Goal: Task Accomplishment & Management: Use online tool/utility

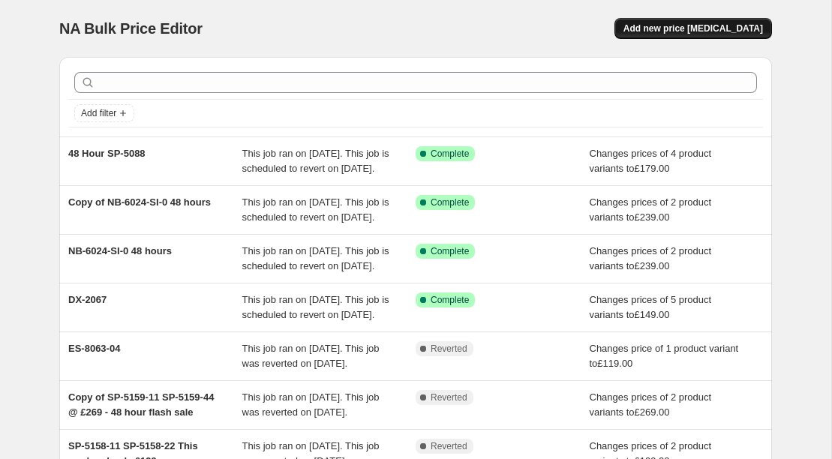
click at [702, 35] on button "Add new price [MEDICAL_DATA]" at bounding box center [694, 28] width 158 height 21
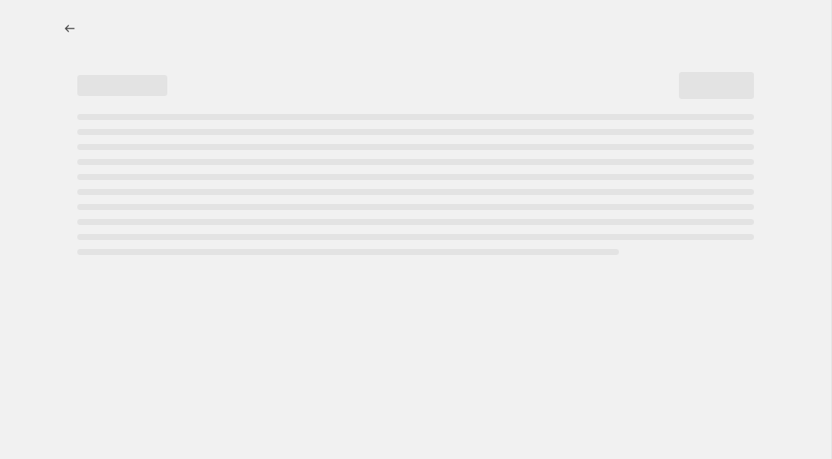
select select "percentage"
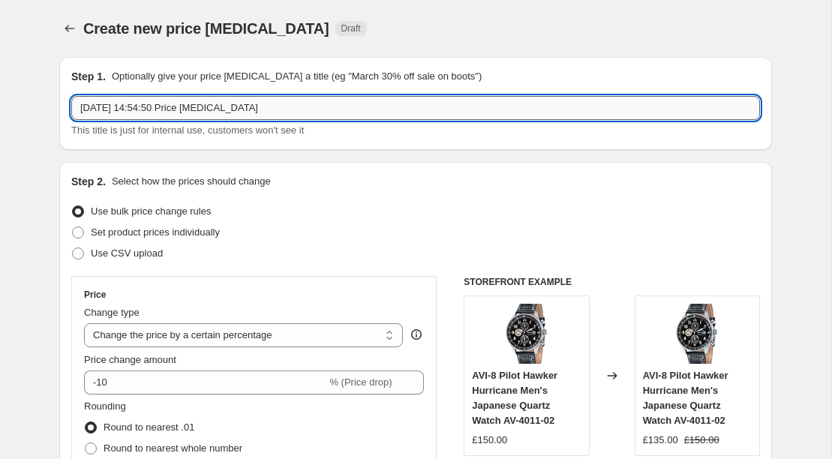
click at [322, 113] on input "[DATE] 14:54:50 Price [MEDICAL_DATA]" at bounding box center [415, 108] width 689 height 24
click at [308, 105] on input "[DATE] 14:54:50 Price [MEDICAL_DATA]" at bounding box center [415, 108] width 689 height 24
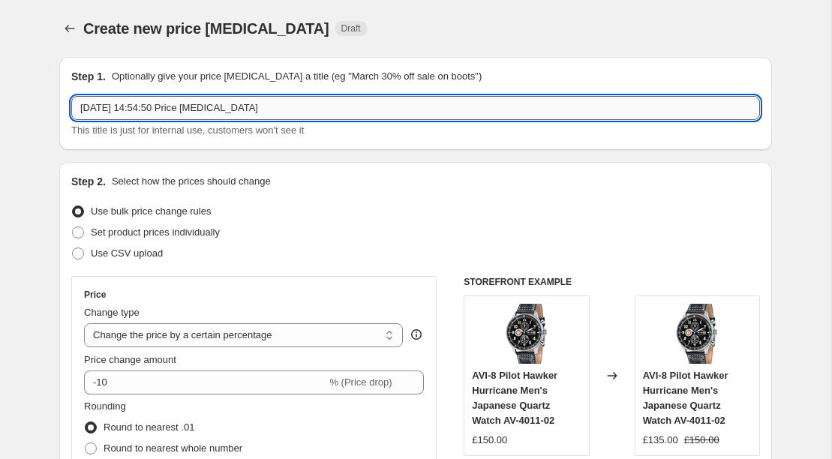
click at [308, 105] on input "[DATE] 14:54:50 Price [MEDICAL_DATA]" at bounding box center [415, 108] width 689 height 24
paste input "AV-4125"
click at [94, 109] on input "48 AV-4125" at bounding box center [415, 108] width 689 height 24
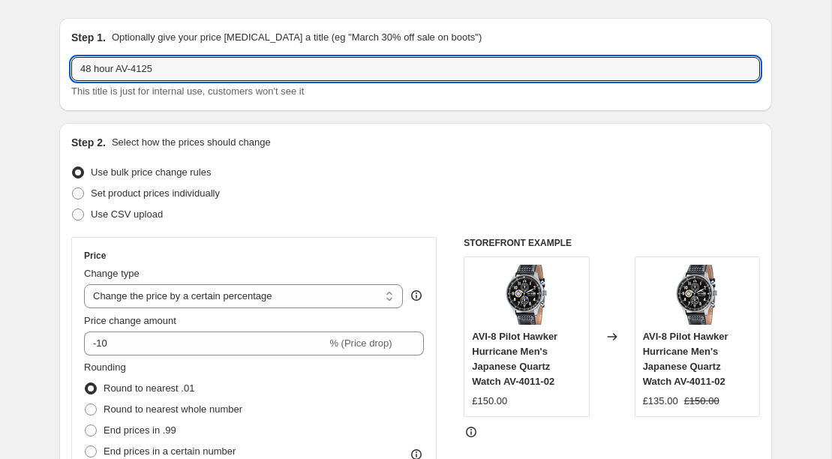
type input "48 hour AV-4125"
click at [209, 281] on div "Change type Change the price to a certain amount Change the price by a certain …" at bounding box center [243, 287] width 319 height 42
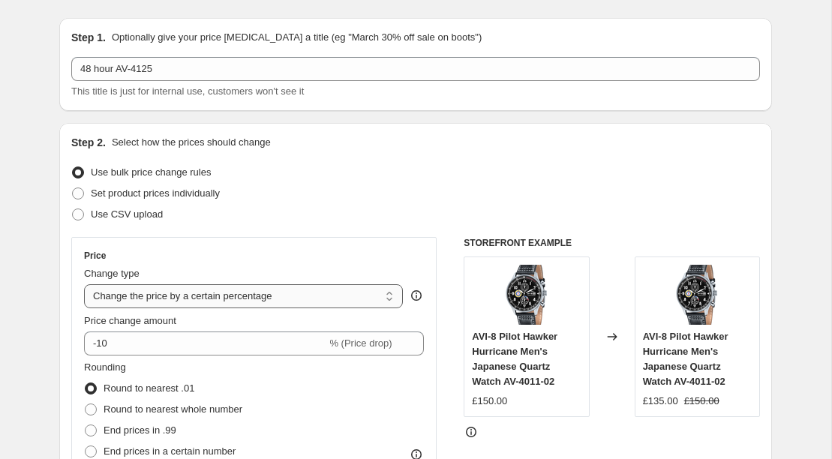
click at [209, 293] on select "Change the price to a certain amount Change the price by a certain amount Chang…" at bounding box center [243, 296] width 319 height 24
select select "to"
click at [84, 284] on select "Change the price to a certain amount Change the price by a certain amount Chang…" at bounding box center [243, 296] width 319 height 24
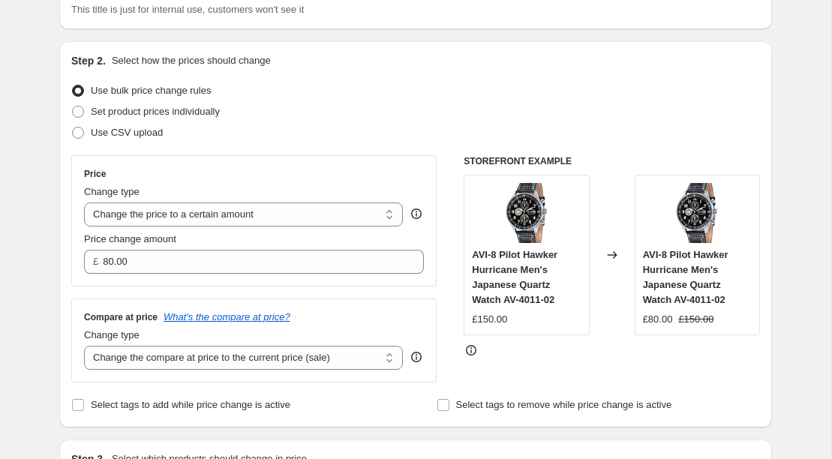
scroll to position [122, 0]
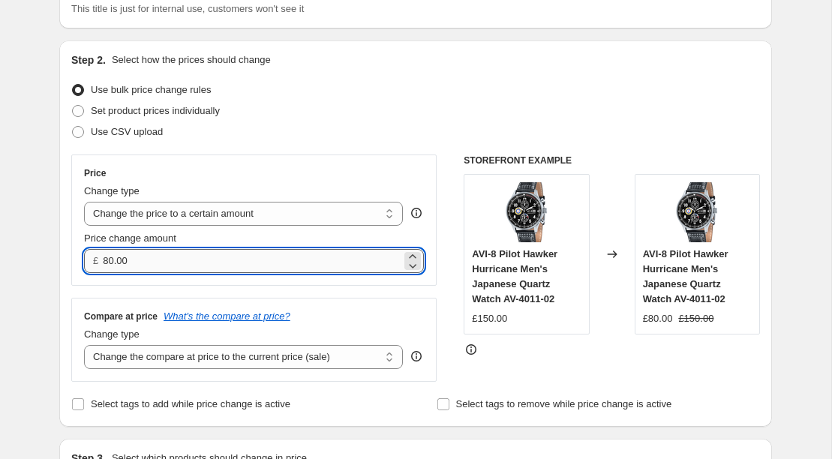
click at [188, 272] on input "80.00" at bounding box center [252, 261] width 298 height 24
click at [180, 263] on input "80.00" at bounding box center [252, 261] width 298 height 24
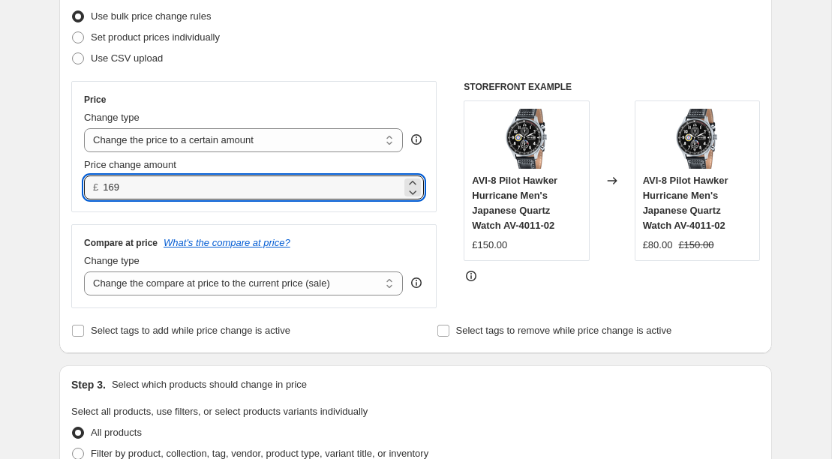
scroll to position [223, 0]
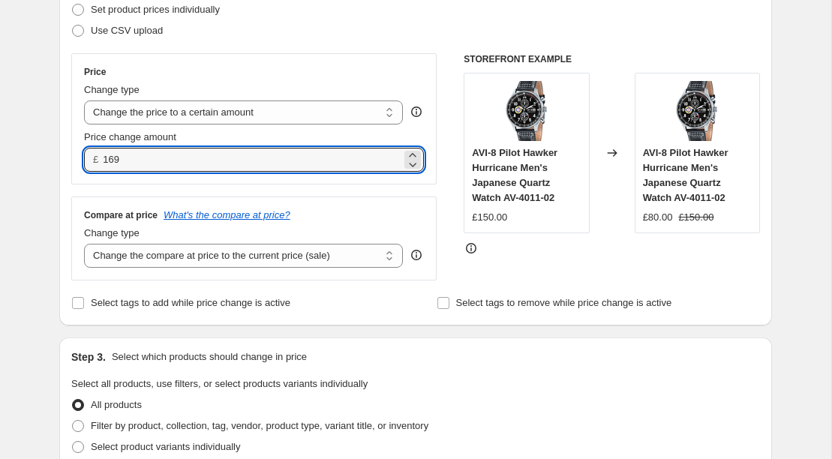
type input "169.00"
click at [359, 272] on div "Compare at price What's the compare at price? Change type Change the compare at…" at bounding box center [253, 239] width 365 height 84
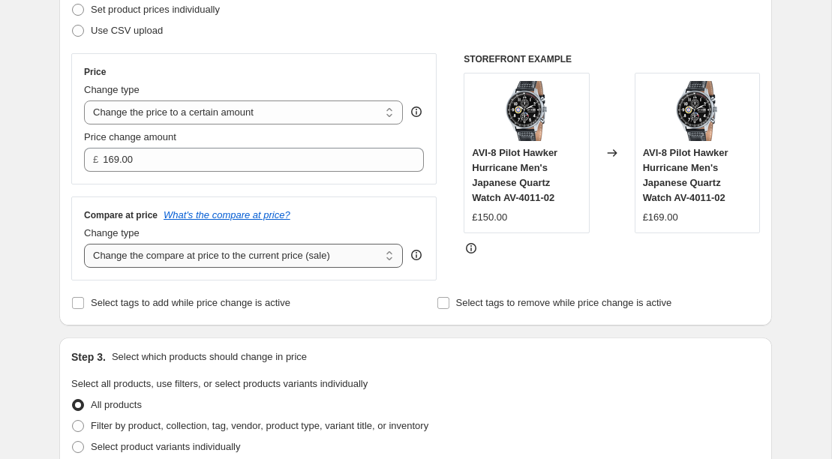
click at [359, 260] on select "Change the compare at price to the current price (sale) Change the compare at p…" at bounding box center [243, 256] width 319 height 24
select select "no_change"
click at [84, 244] on select "Change the compare at price to the current price (sale) Change the compare at p…" at bounding box center [243, 256] width 319 height 24
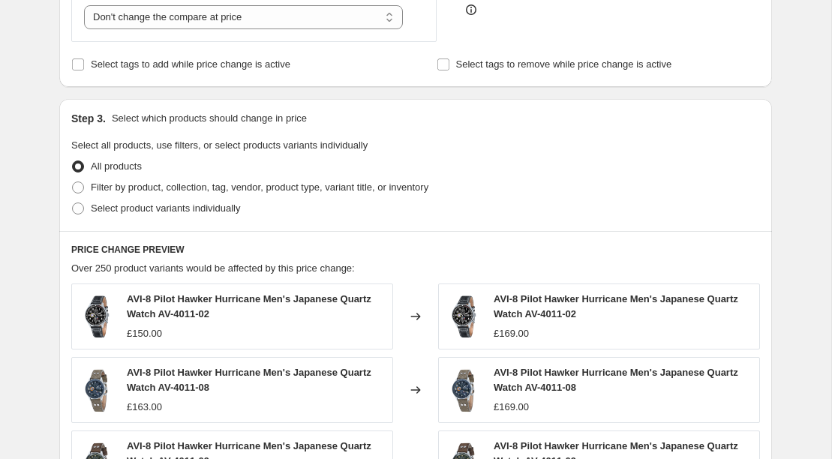
scroll to position [466, 0]
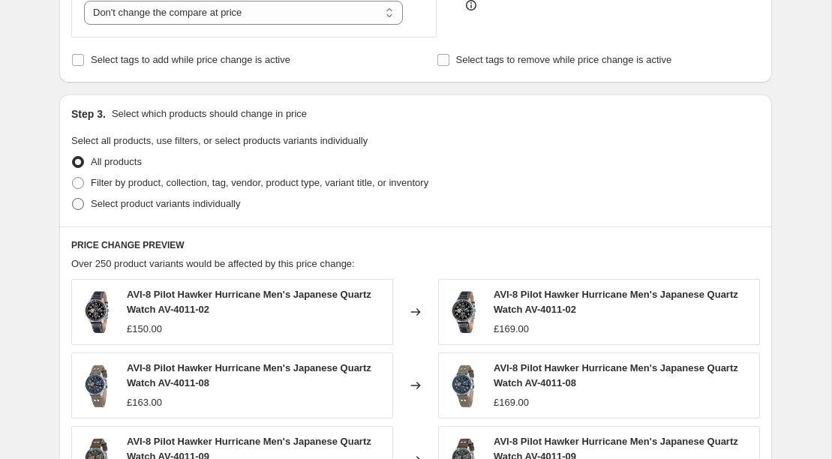
click at [185, 208] on span "Select product variants individually" at bounding box center [165, 203] width 149 height 11
click at [73, 199] on input "Select product variants individually" at bounding box center [72, 198] width 1 height 1
radio input "true"
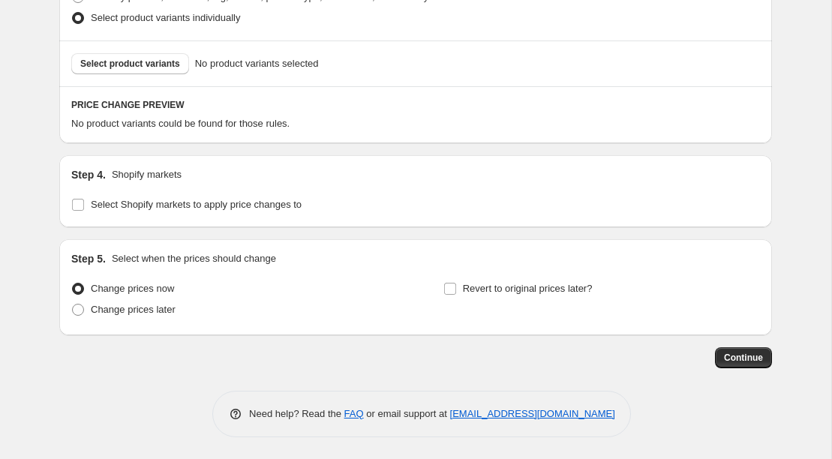
scroll to position [651, 0]
click at [155, 62] on span "Select product variants" at bounding box center [130, 65] width 100 height 12
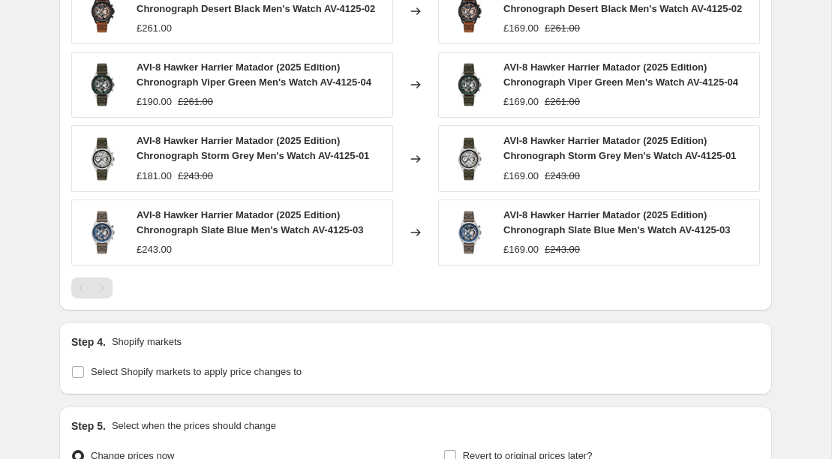
scroll to position [1001, 0]
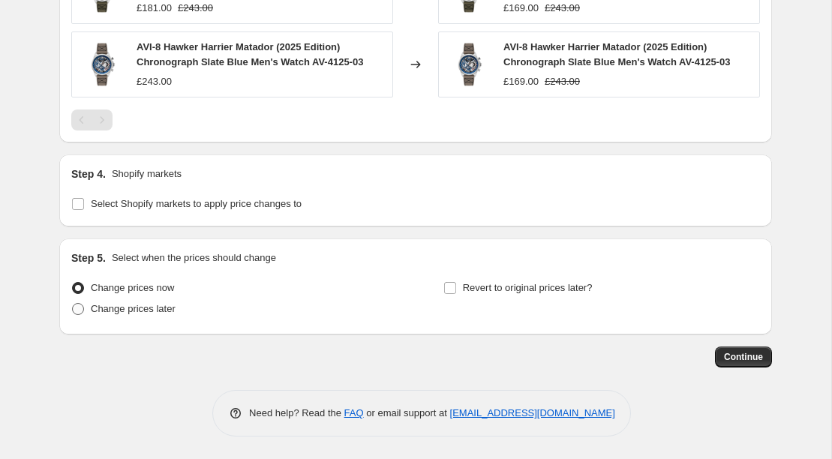
click at [152, 313] on span "Change prices later" at bounding box center [133, 308] width 85 height 11
click at [73, 304] on input "Change prices later" at bounding box center [72, 303] width 1 height 1
radio input "true"
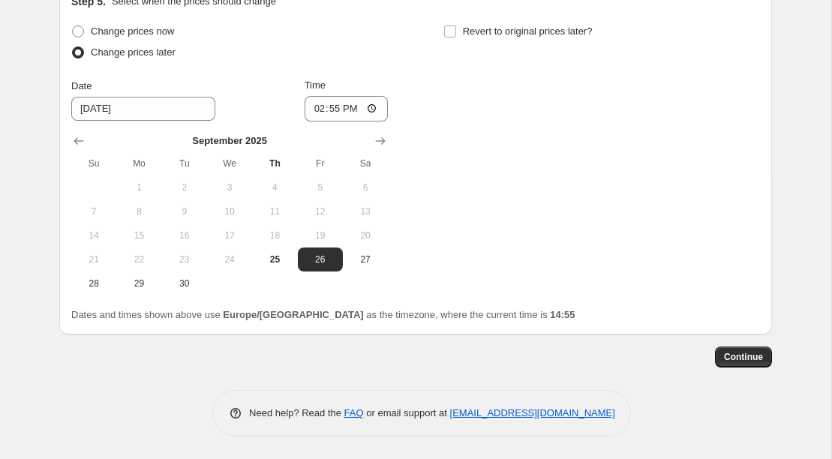
scroll to position [1267, 0]
click at [314, 263] on span "26" at bounding box center [320, 260] width 33 height 12
click at [335, 106] on input "14:55" at bounding box center [347, 109] width 84 height 26
click at [374, 108] on input "14:55" at bounding box center [347, 109] width 84 height 26
type input "00:00"
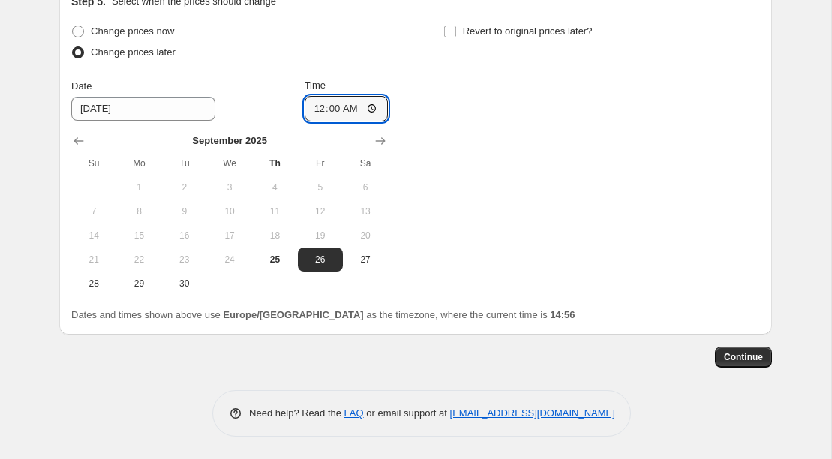
click at [448, 179] on div "Change prices now Change prices later Date [DATE] Time 00:00 [DATE] Su Mo Tu We…" at bounding box center [415, 158] width 689 height 275
click at [466, 46] on div "Revert to original prices later?" at bounding box center [602, 43] width 317 height 45
click at [457, 35] on label "Revert to original prices later?" at bounding box center [518, 31] width 149 height 21
click at [456, 35] on input "Revert to original prices later?" at bounding box center [450, 32] width 12 height 12
checkbox input "true"
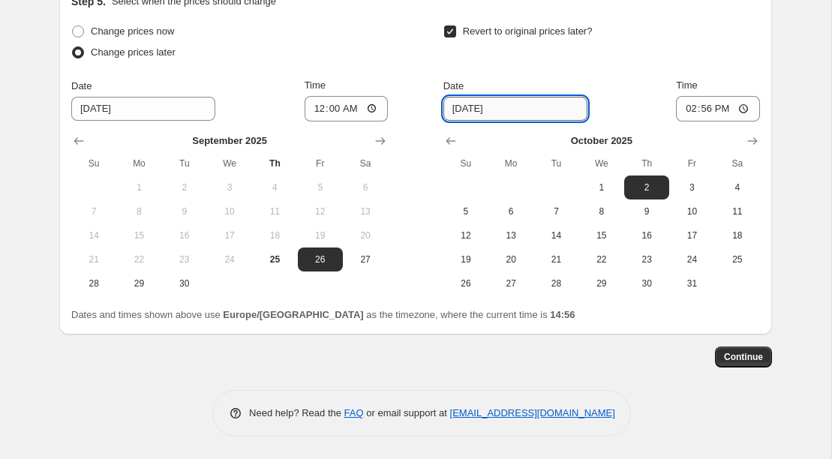
click at [547, 113] on input "[DATE]" at bounding box center [516, 109] width 144 height 24
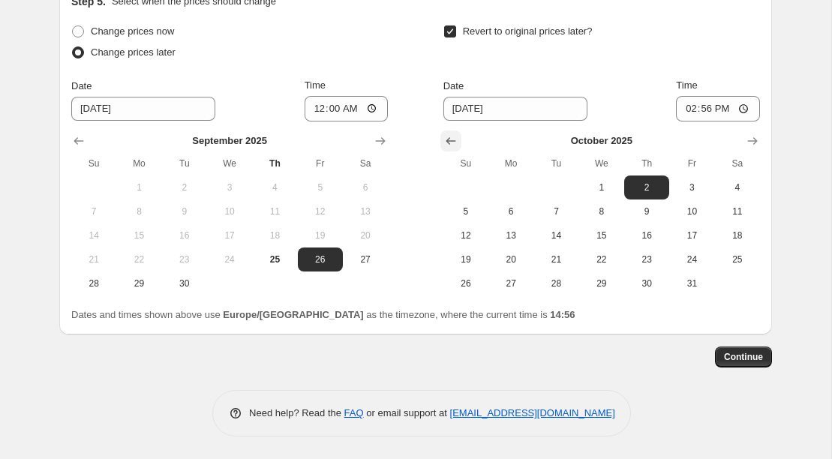
click at [445, 141] on icon "Show previous month, September 2025" at bounding box center [451, 141] width 15 height 15
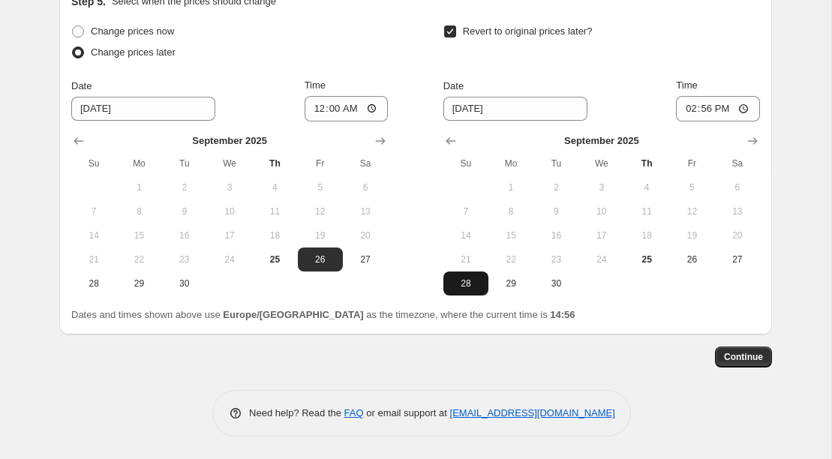
click at [463, 290] on span "28" at bounding box center [466, 284] width 33 height 12
type input "[DATE]"
click at [694, 108] on input "14:56" at bounding box center [718, 109] width 84 height 26
click at [699, 108] on input "14:56" at bounding box center [718, 109] width 84 height 26
click at [742, 109] on input "14:56" at bounding box center [718, 109] width 84 height 26
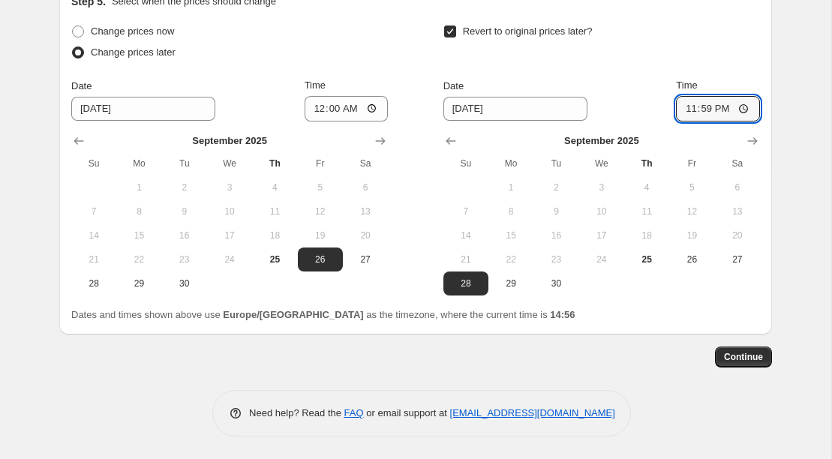
type input "23:59"
click at [754, 362] on span "Continue" at bounding box center [743, 357] width 39 height 12
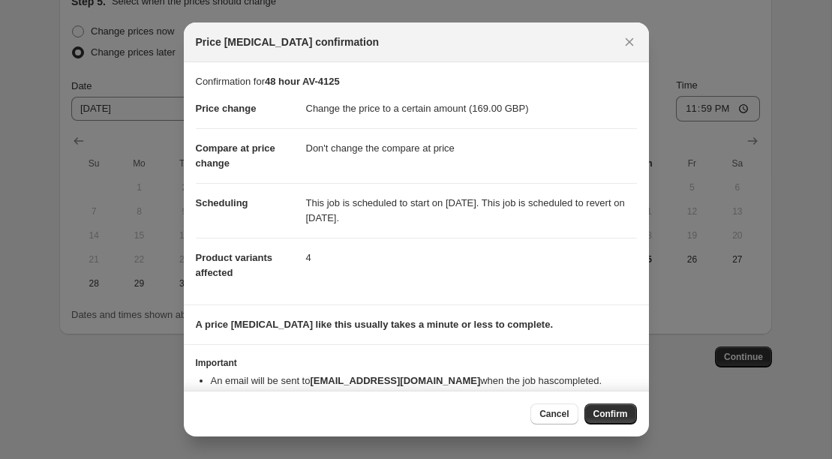
drag, startPoint x: 529, startPoint y: 215, endPoint x: 311, endPoint y: 189, distance: 219.2
click at [311, 189] on dd "This job is scheduled to start on [DATE]. This job is scheduled to revert on [D…" at bounding box center [471, 210] width 331 height 55
copy dd "This job is scheduled to start on [DATE]. This job is scheduled to revert on [D…"
click at [623, 413] on span "Confirm" at bounding box center [611, 414] width 35 height 12
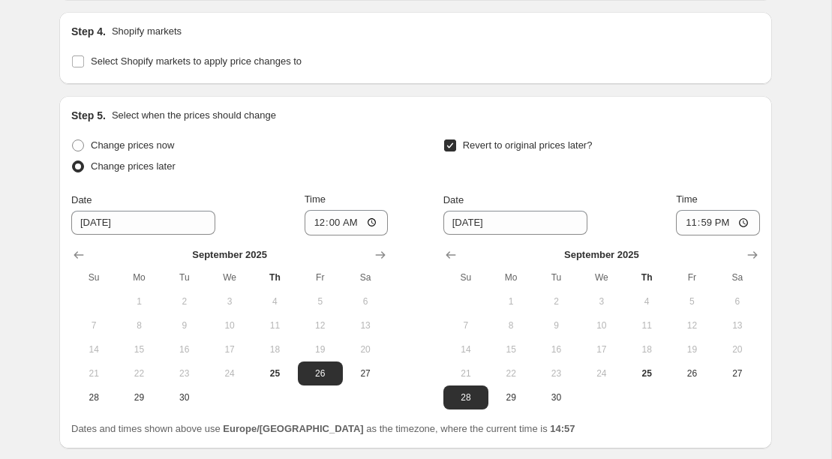
scroll to position [1359, 0]
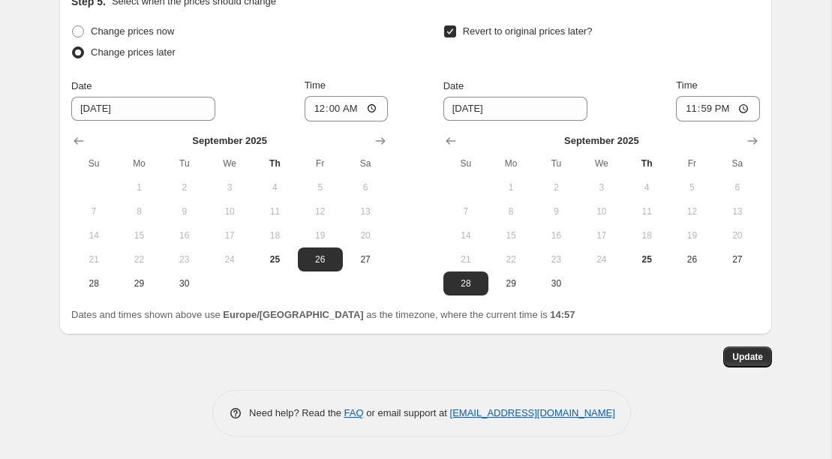
click at [738, 134] on div at bounding box center [602, 141] width 317 height 15
click at [746, 136] on icon "Show next month, October 2025" at bounding box center [752, 141] width 15 height 15
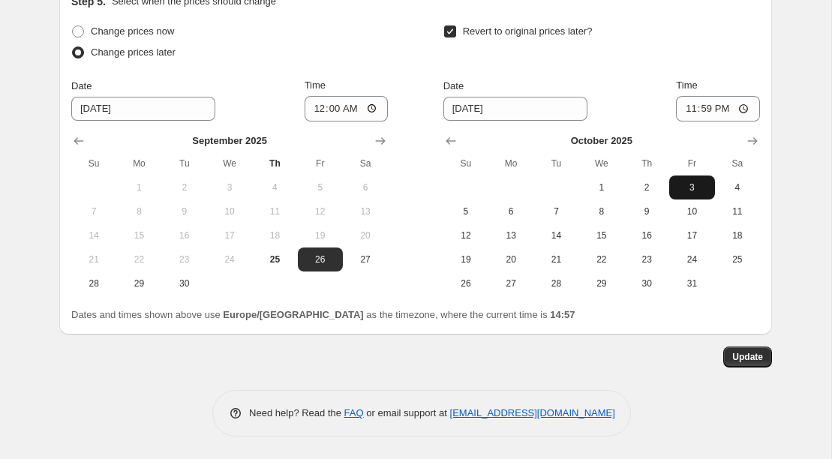
click at [693, 186] on span "3" at bounding box center [691, 188] width 33 height 12
type input "[DATE]"
click at [741, 363] on button "Update" at bounding box center [747, 357] width 49 height 21
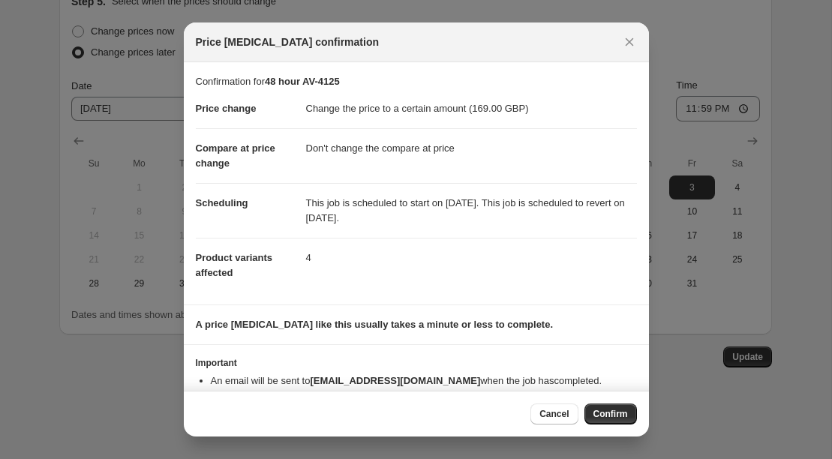
drag, startPoint x: 502, startPoint y: 212, endPoint x: 308, endPoint y: 191, distance: 194.7
click at [308, 191] on dd "This job is scheduled to start on [DATE]. This job is scheduled to revert on [D…" at bounding box center [471, 210] width 331 height 55
copy dd "This job is scheduled to start on [DATE]. This job is scheduled to revert on [D…"
click at [603, 410] on span "Confirm" at bounding box center [611, 414] width 35 height 12
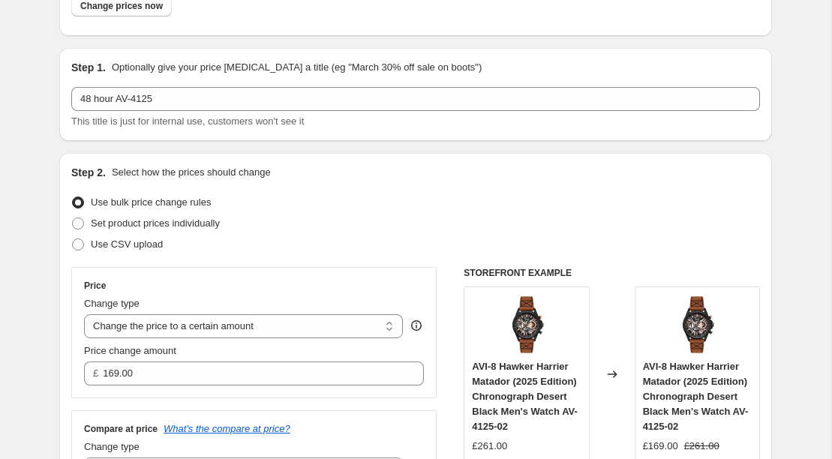
scroll to position [0, 0]
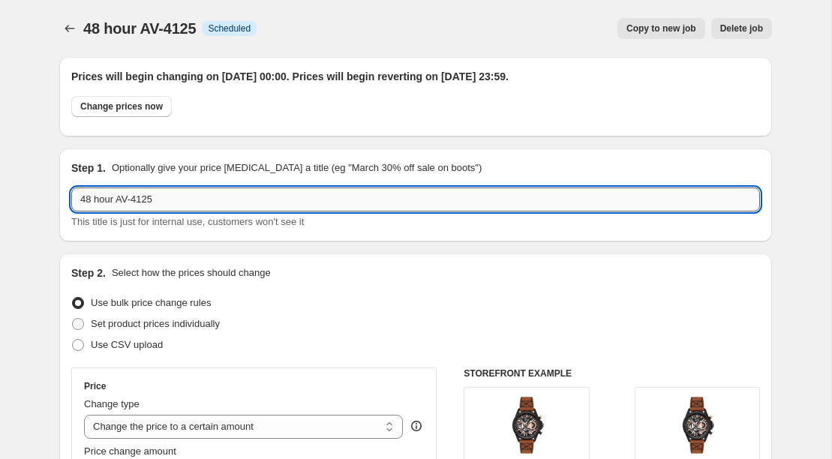
click at [119, 199] on input "48 hour AV-4125" at bounding box center [415, 200] width 689 height 24
drag, startPoint x: 118, startPoint y: 200, endPoint x: 44, endPoint y: 200, distance: 74.3
type input "WOTW AV-4125"
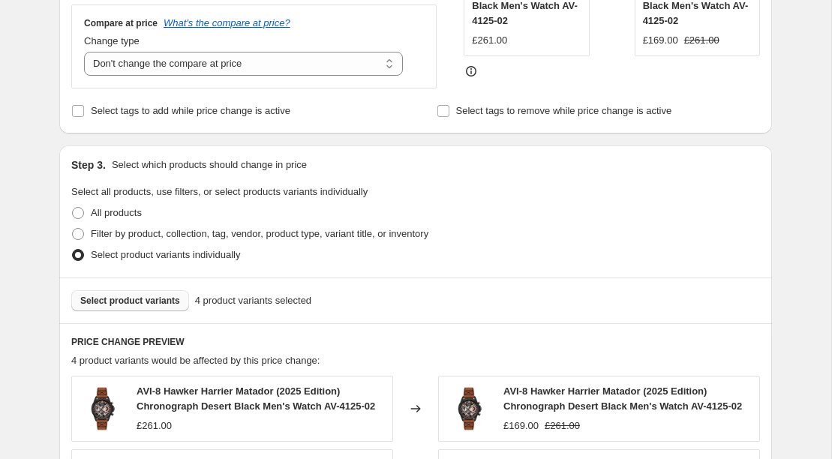
scroll to position [1359, 0]
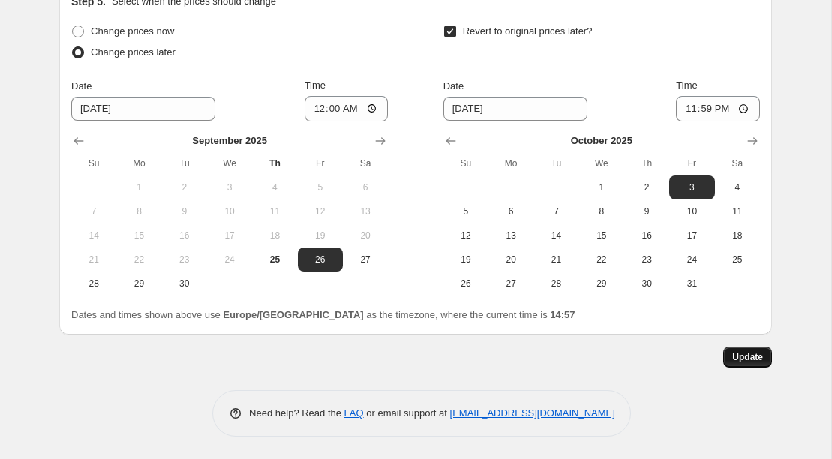
click at [745, 363] on button "Update" at bounding box center [747, 357] width 49 height 21
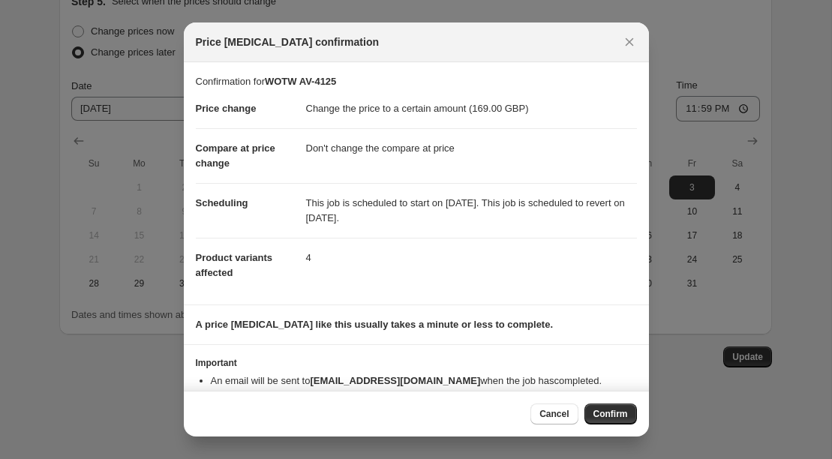
scroll to position [31, 0]
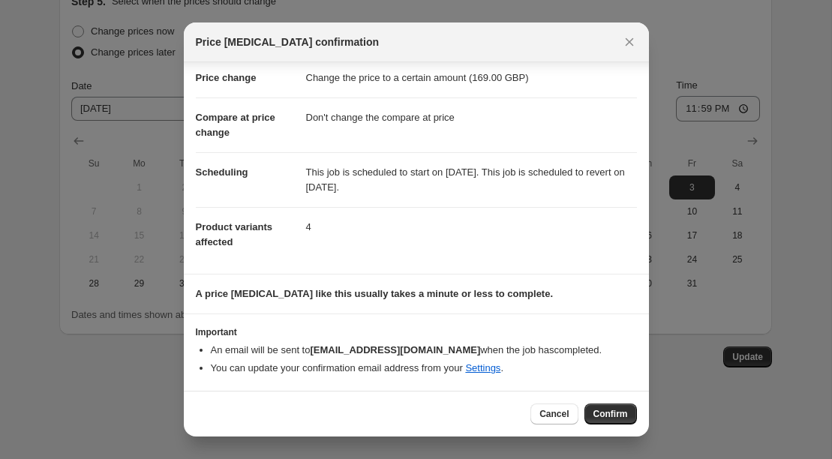
click at [601, 400] on div "Cancel Confirm" at bounding box center [416, 414] width 465 height 46
click at [605, 420] on button "Confirm" at bounding box center [611, 414] width 53 height 21
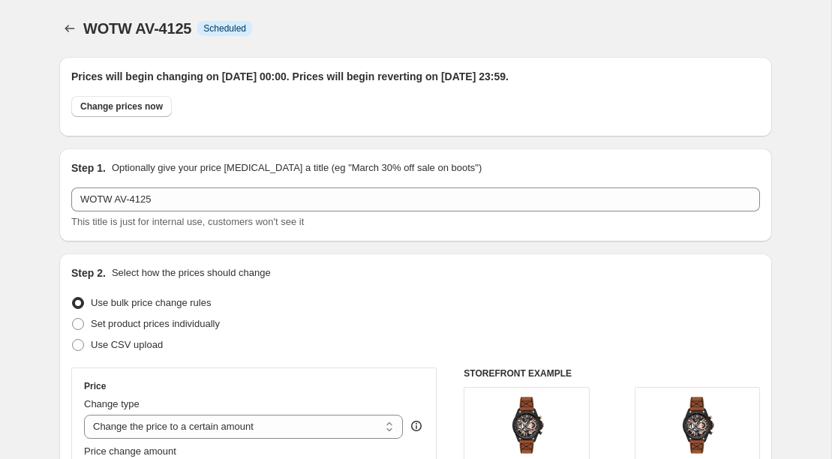
scroll to position [1359, 0]
